Goal: Navigation & Orientation: Find specific page/section

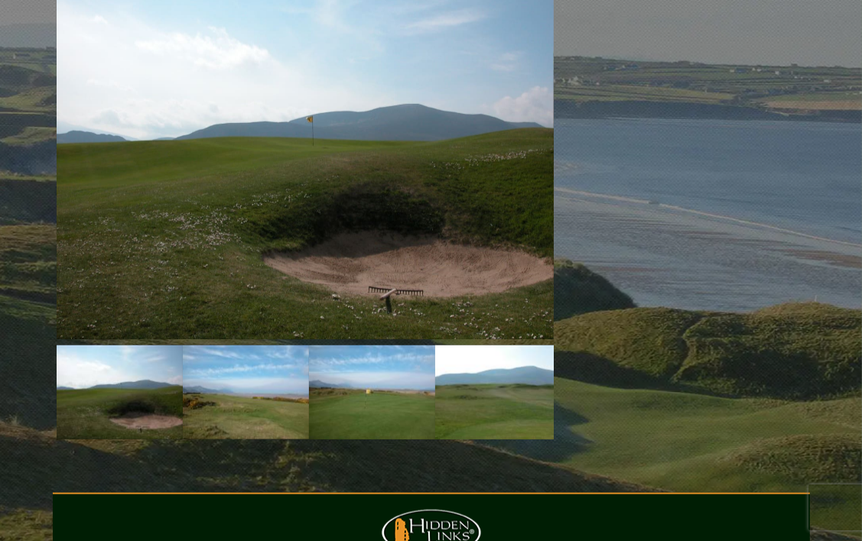
scroll to position [1272, 0]
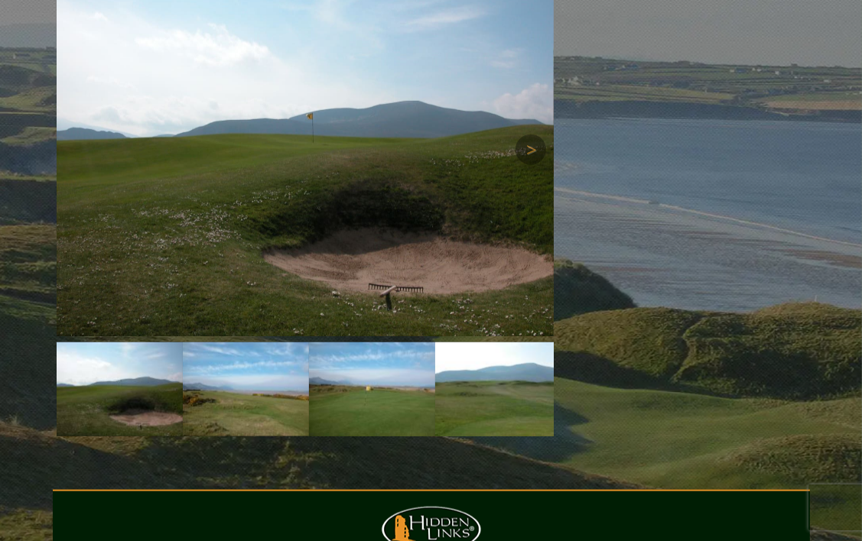
click at [210, 116] on img at bounding box center [305, 150] width 497 height 372
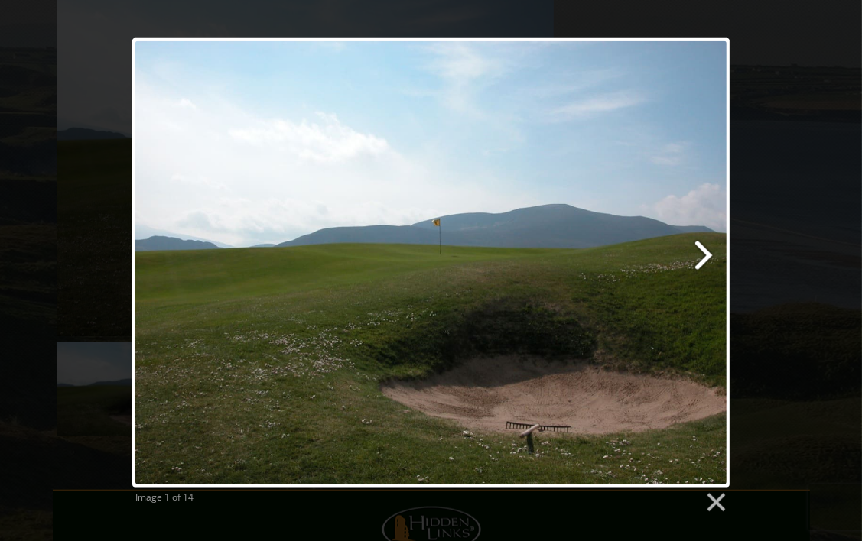
click at [703, 254] on link at bounding box center [538, 263] width 382 height 450
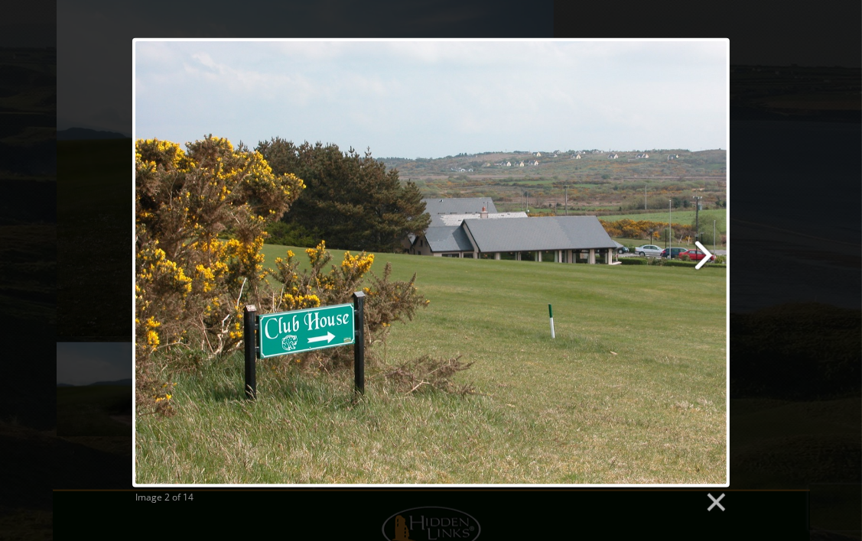
click at [703, 254] on link at bounding box center [538, 263] width 382 height 450
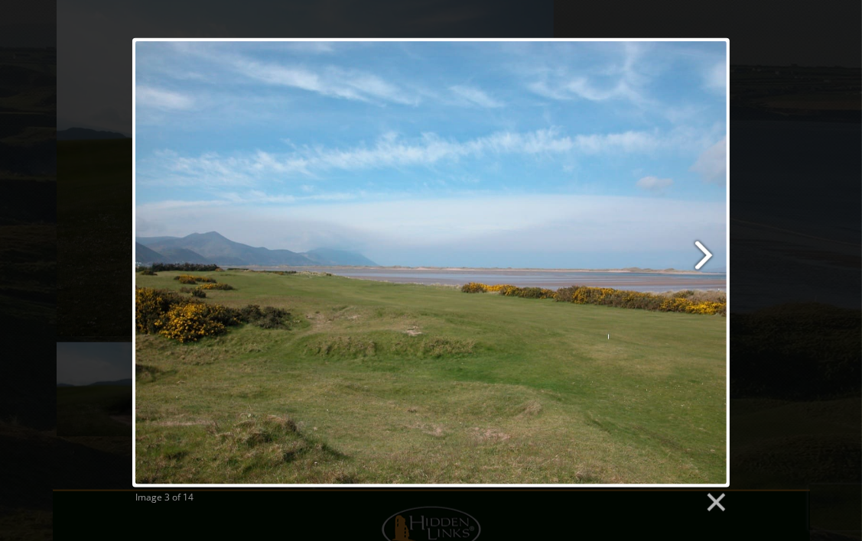
click at [703, 254] on link at bounding box center [538, 263] width 382 height 450
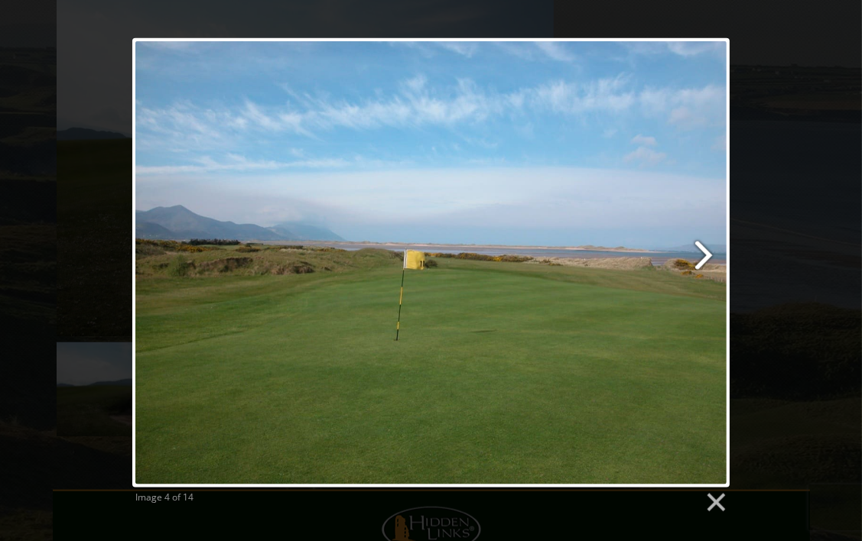
click at [703, 254] on link at bounding box center [538, 263] width 382 height 450
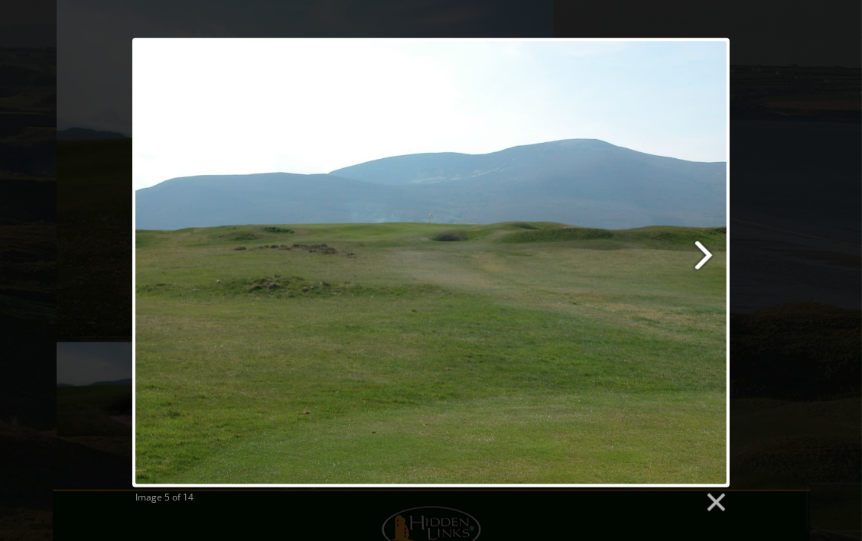
click at [703, 254] on link at bounding box center [538, 263] width 382 height 450
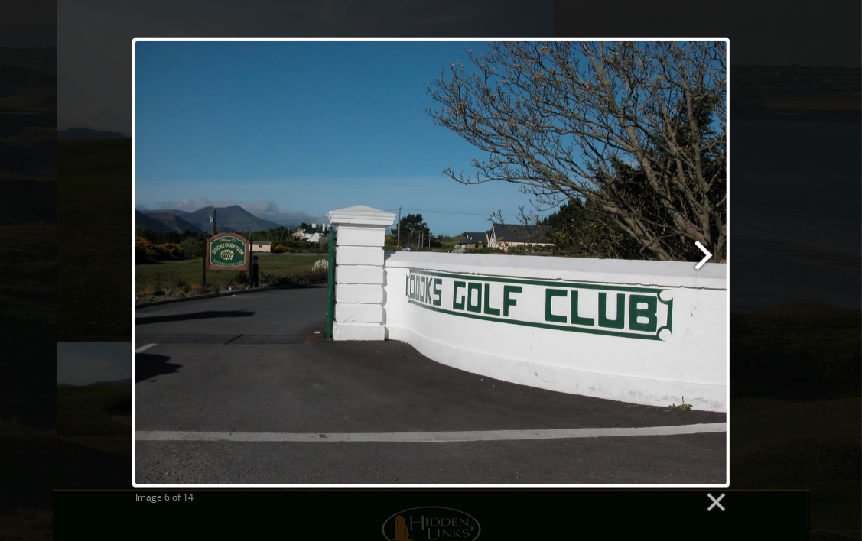
click at [703, 254] on link at bounding box center [538, 263] width 382 height 450
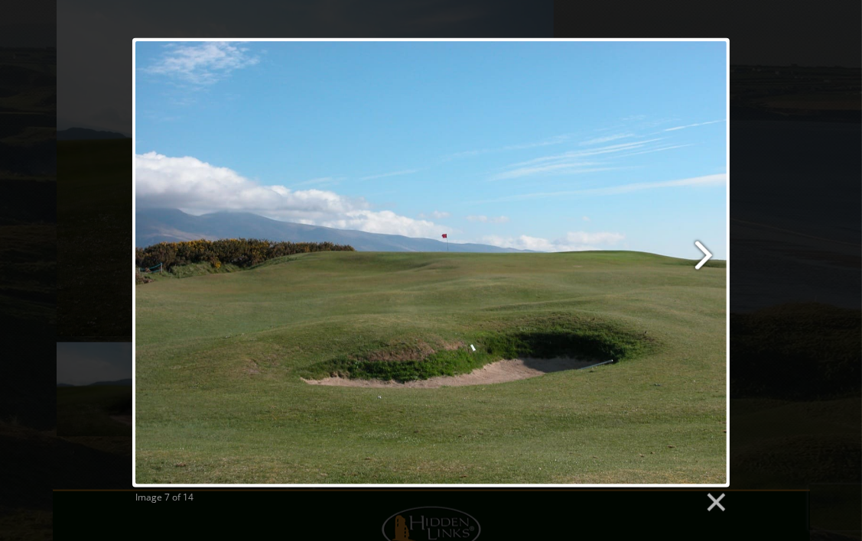
click at [703, 254] on link at bounding box center [538, 263] width 382 height 450
